Goal: Navigation & Orientation: Find specific page/section

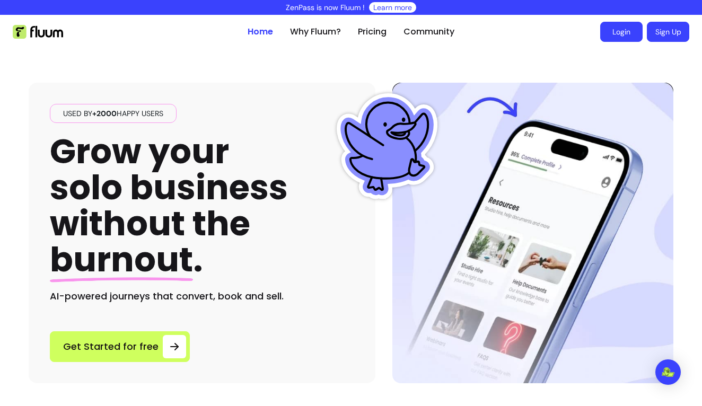
click at [610, 37] on link "Login" at bounding box center [621, 32] width 42 height 20
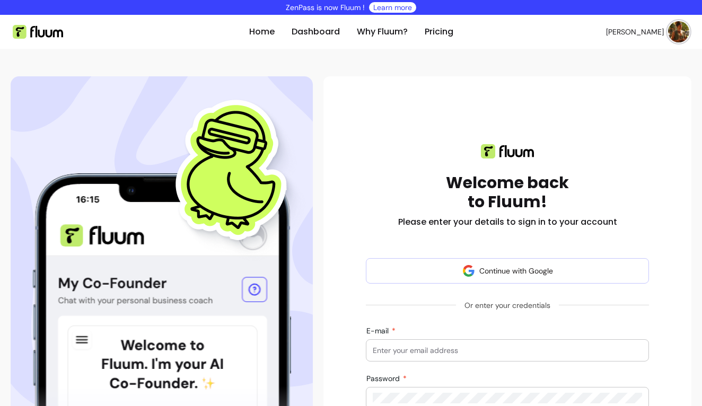
click at [677, 33] on img at bounding box center [678, 31] width 21 height 21
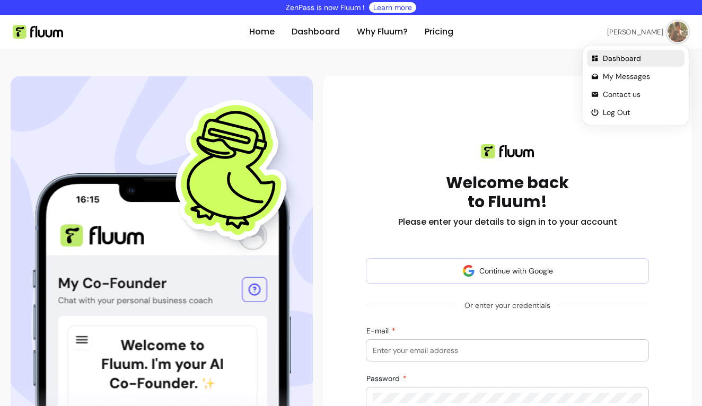
click at [631, 55] on span "Dashboard" at bounding box center [641, 58] width 77 height 11
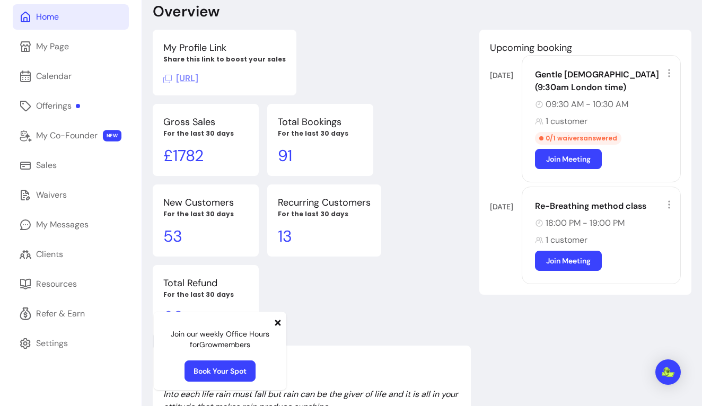
scroll to position [62, 0]
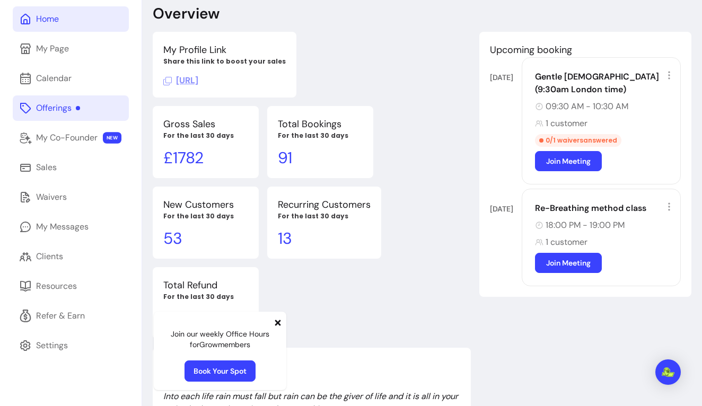
click at [66, 117] on link "Offerings" at bounding box center [71, 107] width 116 height 25
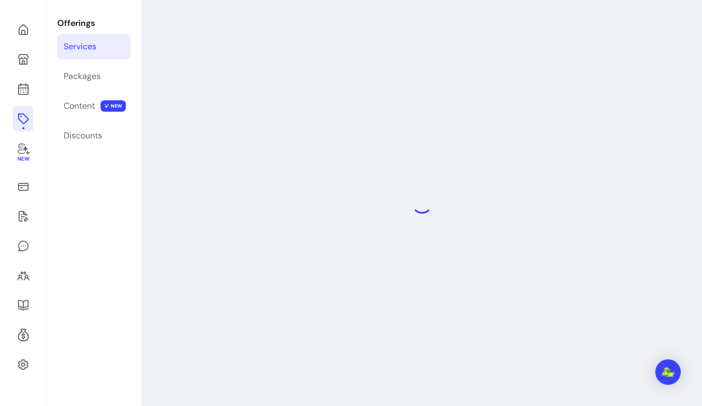
scroll to position [51, 0]
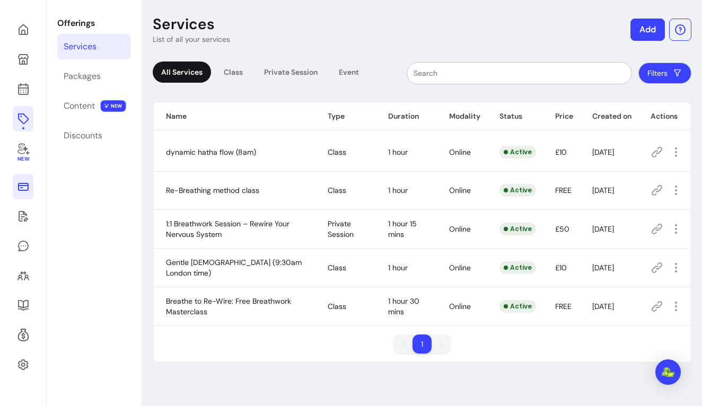
click at [28, 184] on icon at bounding box center [23, 187] width 11 height 8
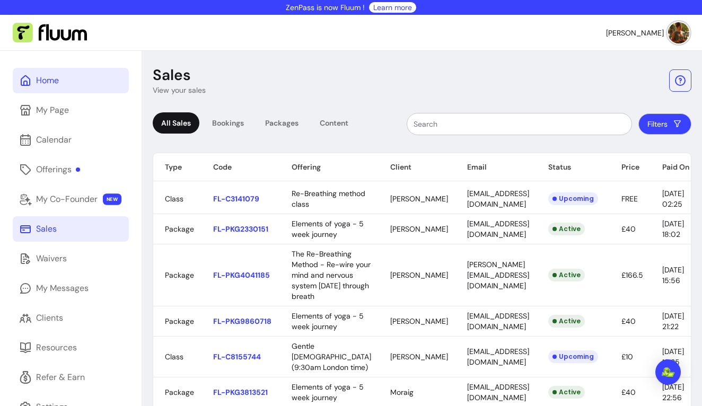
click at [44, 77] on div "Home" at bounding box center [47, 80] width 23 height 13
click at [77, 83] on link "Home" at bounding box center [71, 80] width 116 height 25
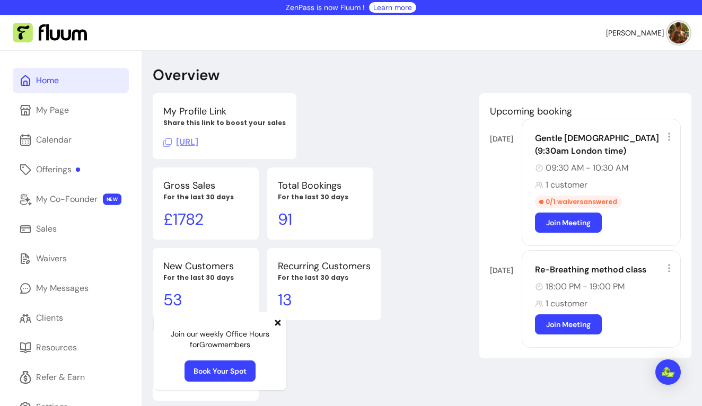
drag, startPoint x: 460, startPoint y: 17, endPoint x: 479, endPoint y: 46, distance: 34.6
click at [479, 46] on nav "[PERSON_NAME]" at bounding box center [351, 33] width 702 height 36
